Goal: Task Accomplishment & Management: Manage account settings

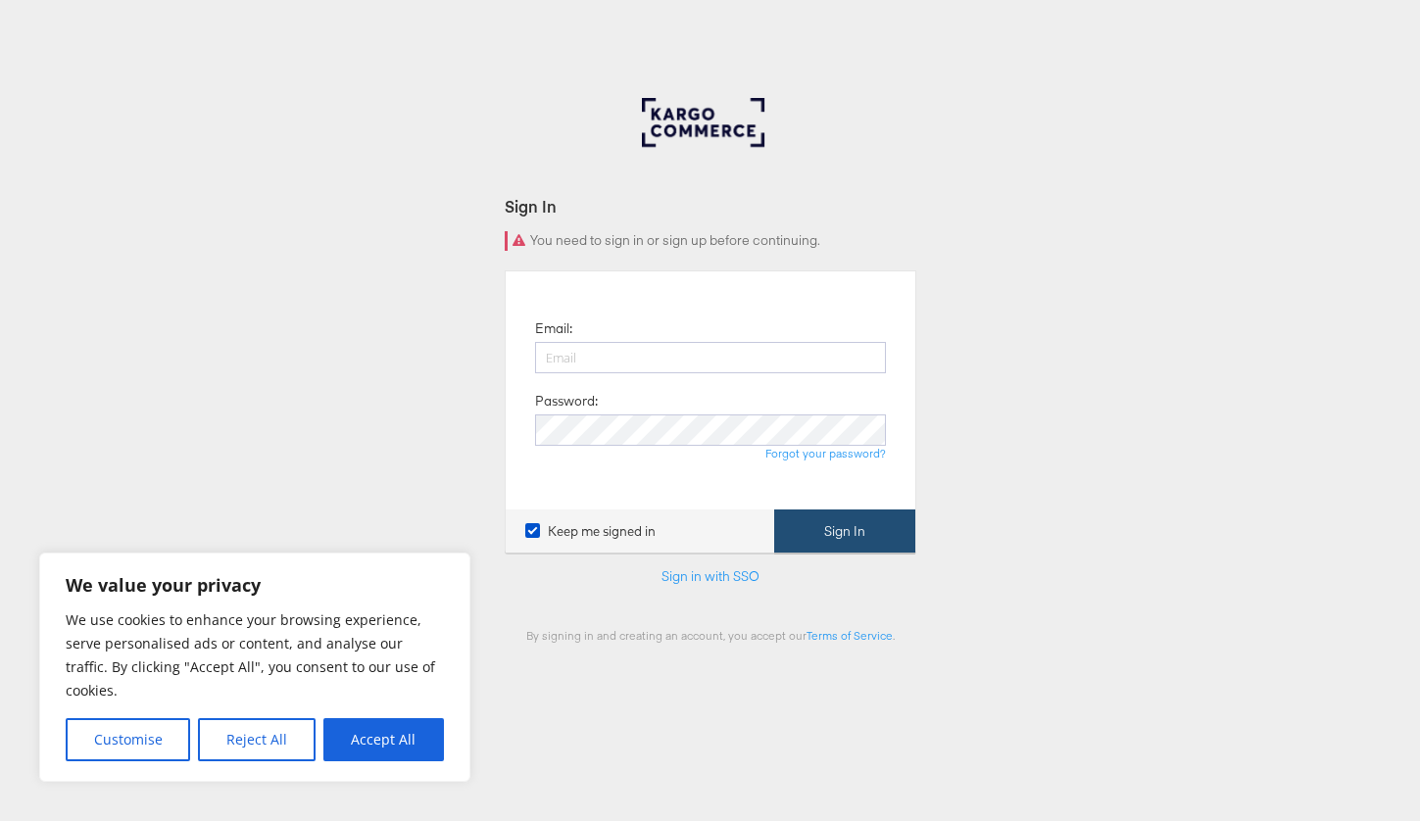
type input "[PERSON_NAME][EMAIL_ADDRESS][DOMAIN_NAME]"
click at [839, 526] on button "Sign In" at bounding box center [844, 531] width 141 height 44
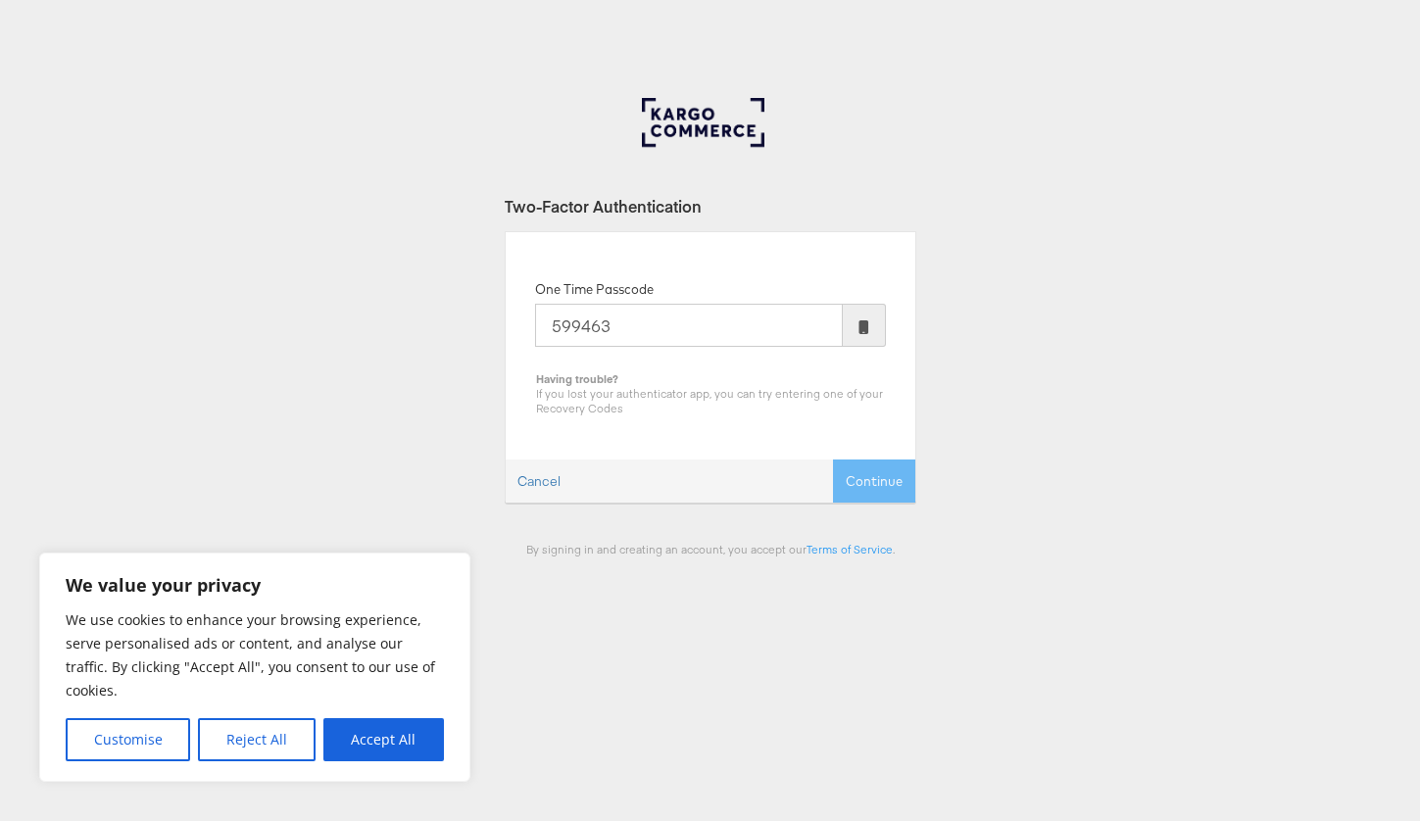
type input "599463"
click at [833, 460] on button "Continue" at bounding box center [874, 482] width 82 height 44
